Goal: Find specific page/section: Locate item on page

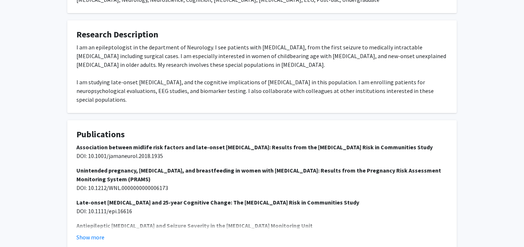
scroll to position [393, 0]
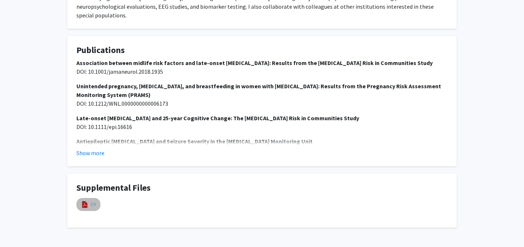
click at [91, 201] on link "CV" at bounding box center [93, 205] width 5 height 8
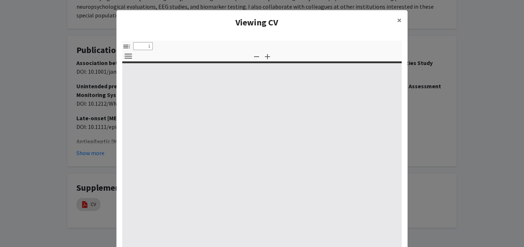
select select "custom"
type input "0"
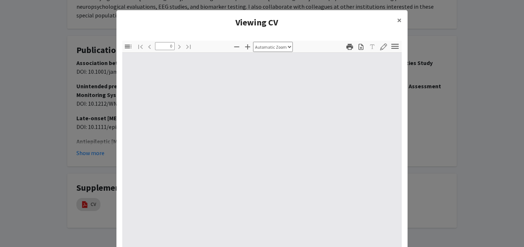
select select "custom"
type input "1"
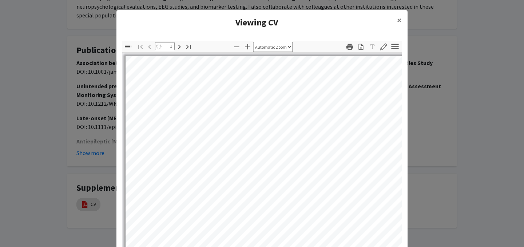
select select "auto"
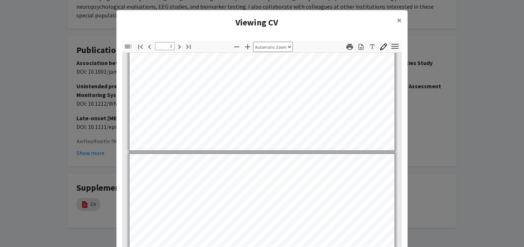
scroll to position [640, 0]
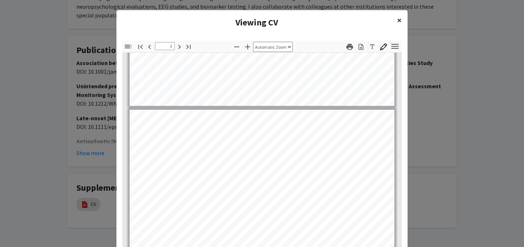
click at [396, 20] on button "×" at bounding box center [399, 20] width 16 height 20
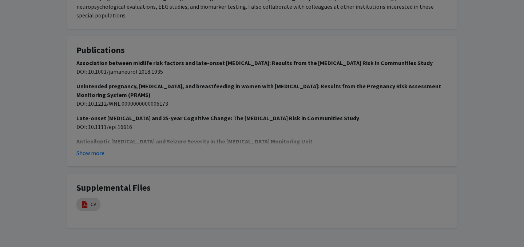
type input "2"
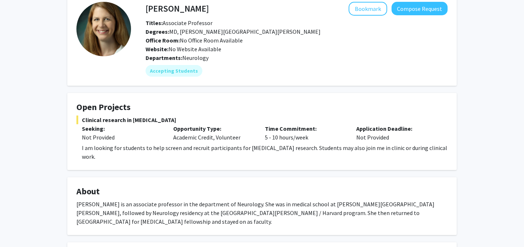
scroll to position [0, 0]
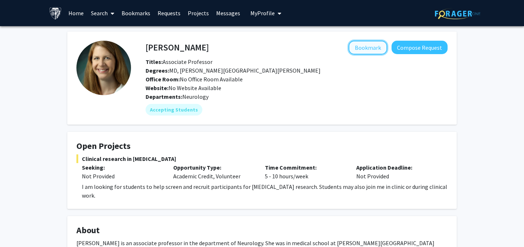
click at [374, 50] on button "Bookmark" at bounding box center [367, 48] width 39 height 14
